Goal: Task Accomplishment & Management: Manage account settings

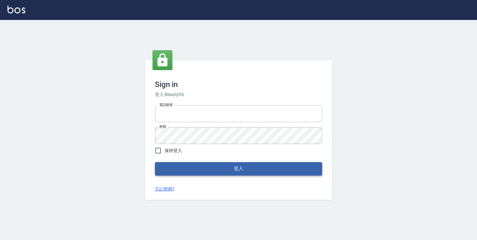
type input "0952331713"
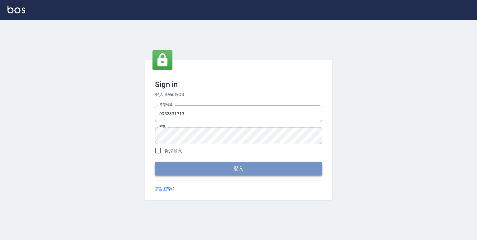
click at [241, 167] on button "登入" at bounding box center [238, 168] width 167 height 13
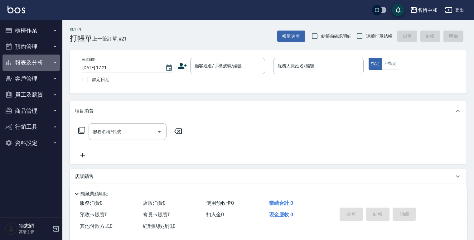
click at [55, 62] on icon "button" at bounding box center [54, 62] width 5 height 5
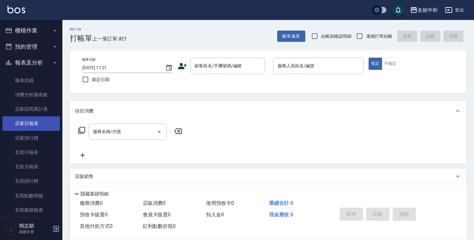
click at [24, 125] on link "店家日報表" at bounding box center [30, 123] width 57 height 14
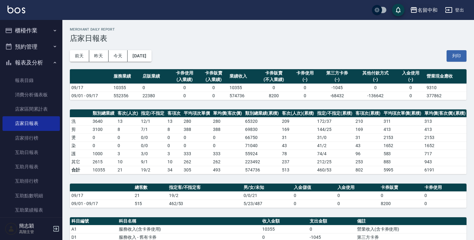
click at [414, 12] on icon "button" at bounding box center [414, 10] width 6 height 6
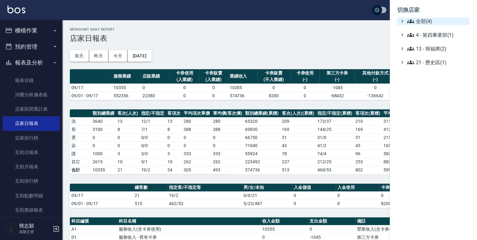
click at [413, 21] on icon at bounding box center [410, 21] width 7 height 4
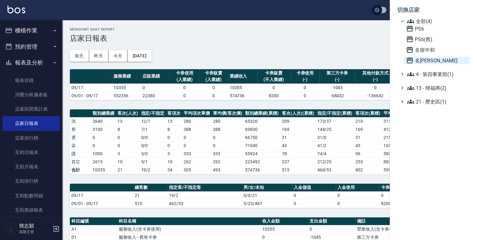
click at [409, 60] on icon at bounding box center [409, 60] width 7 height 7
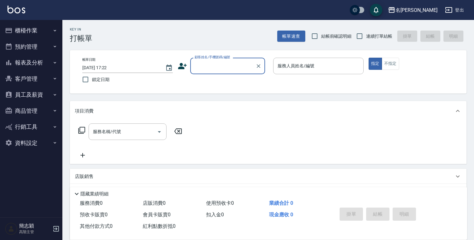
click at [53, 63] on icon "button" at bounding box center [54, 62] width 5 height 5
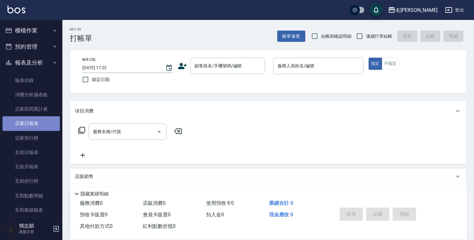
click at [34, 124] on link "店家日報表" at bounding box center [30, 123] width 57 height 14
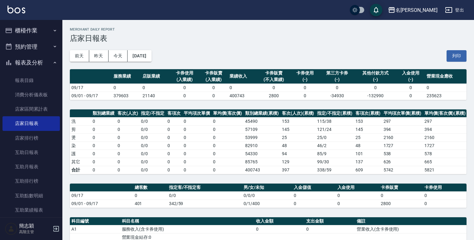
click at [454, 8] on button "登出" at bounding box center [455, 10] width 24 height 12
